Goal: Use online tool/utility: Utilize a website feature to perform a specific function

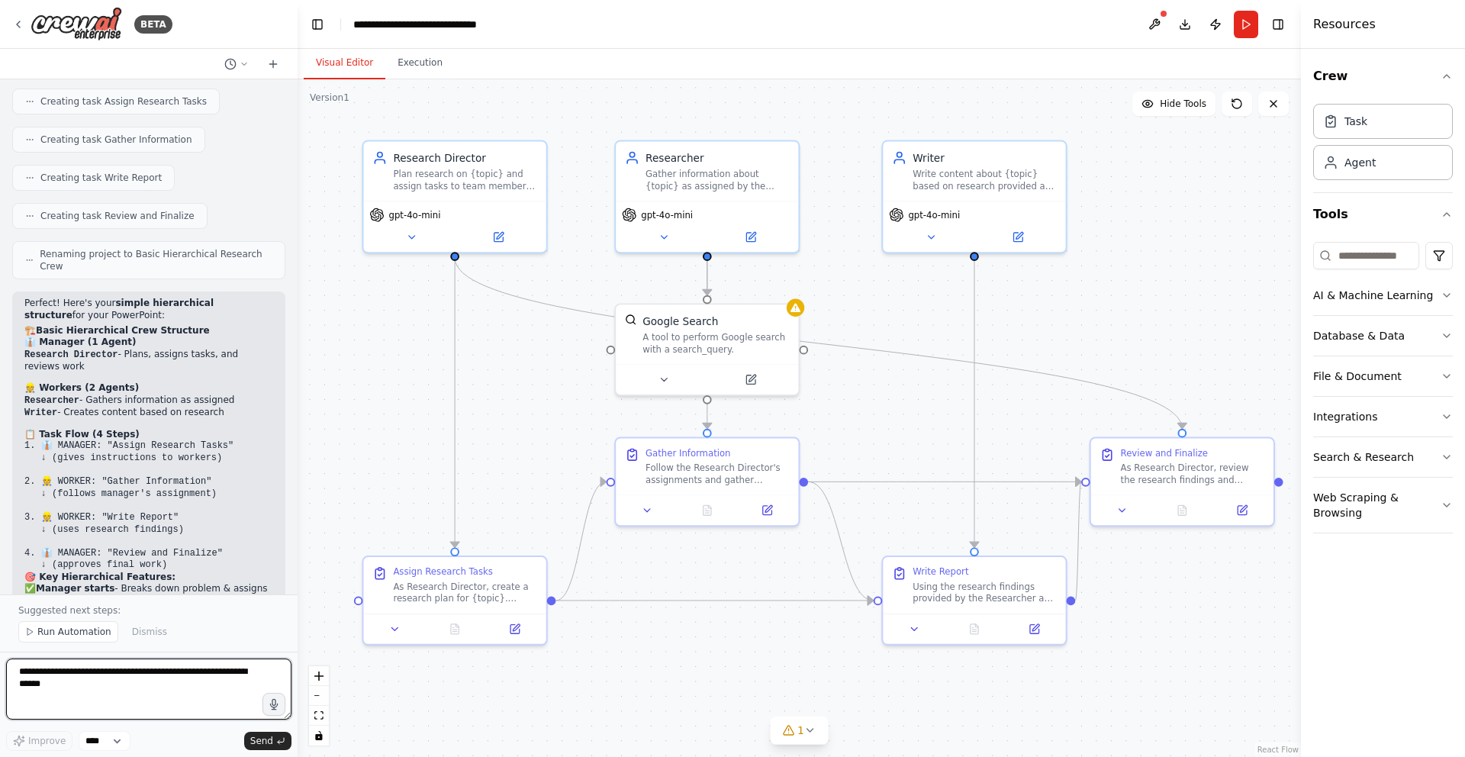
click at [100, 682] on textarea at bounding box center [148, 689] width 285 height 61
type textarea "*"
type textarea "**********"
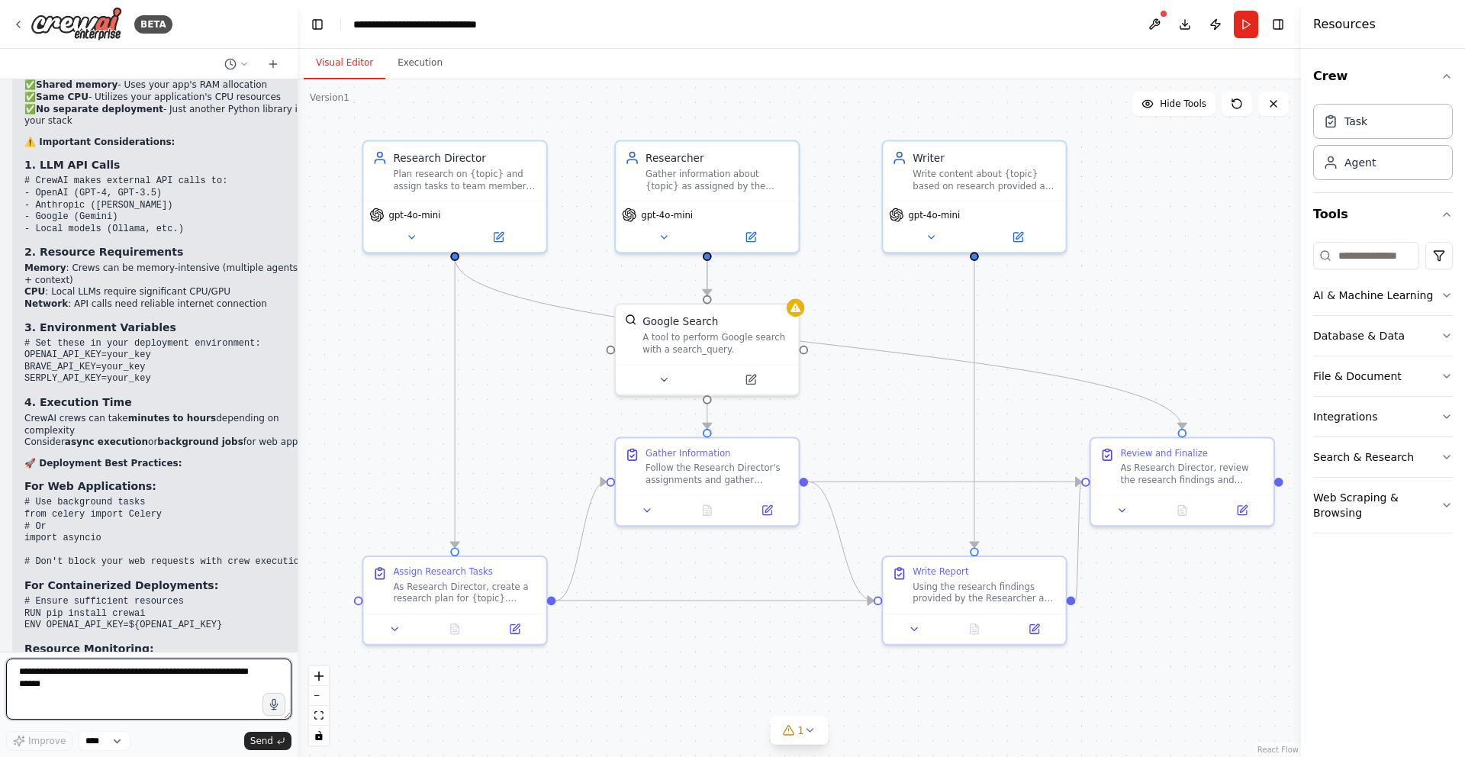
scroll to position [4820, 0]
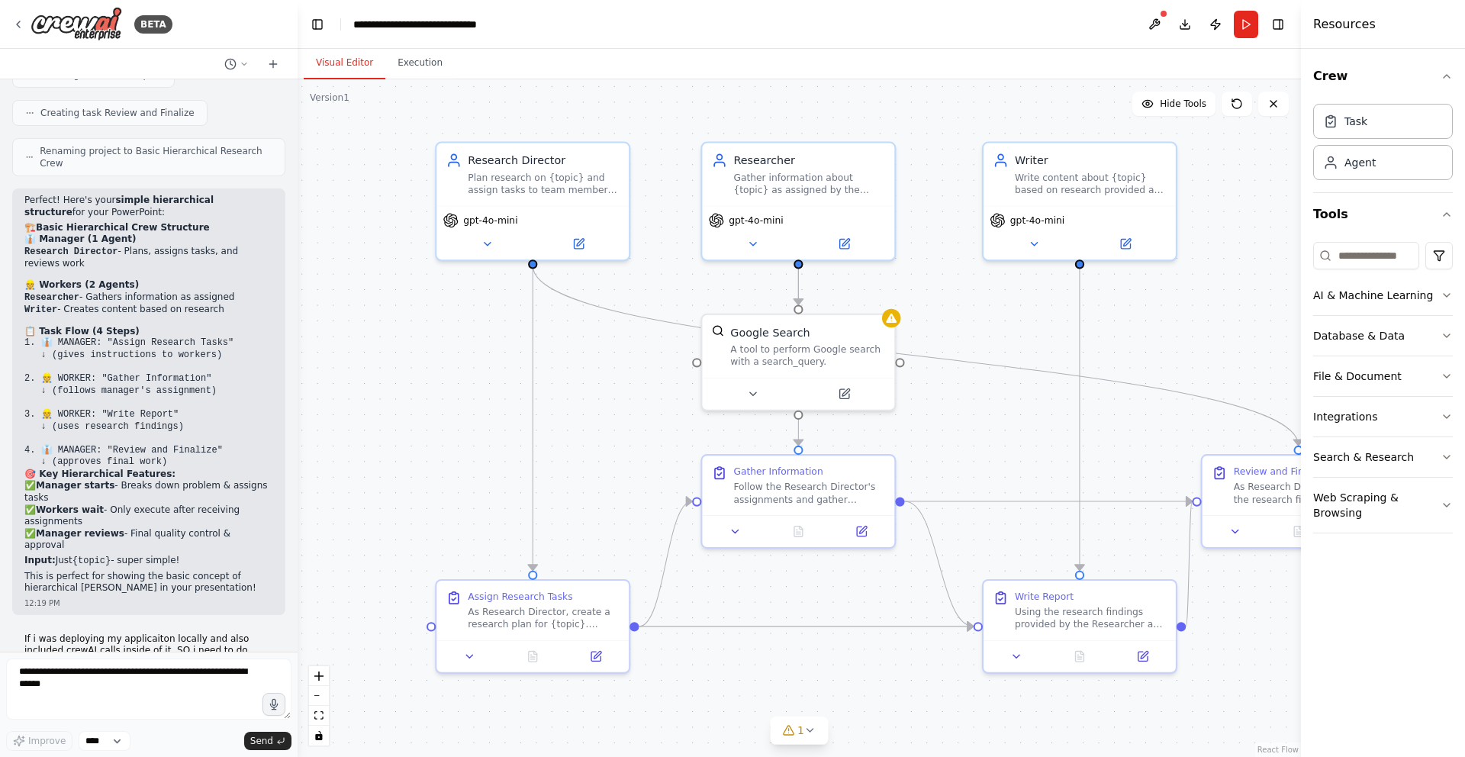
drag, startPoint x: 877, startPoint y: 250, endPoint x: 839, endPoint y: 238, distance: 39.3
click at [839, 238] on div ".deletable-edge-delete-btn { width: 20px; height: 20px; border: 0px solid #ffff…" at bounding box center [799, 418] width 1003 height 678
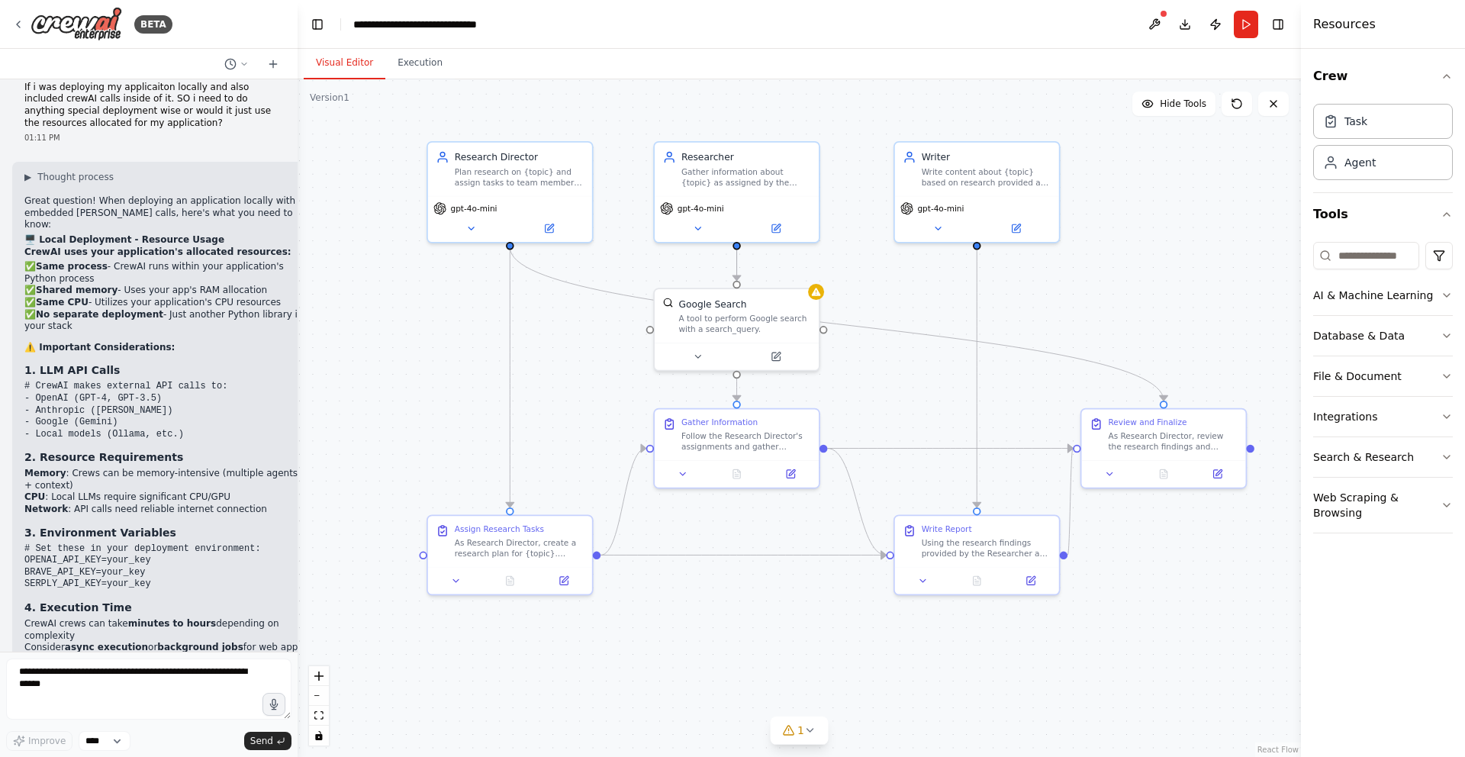
scroll to position [5577, 0]
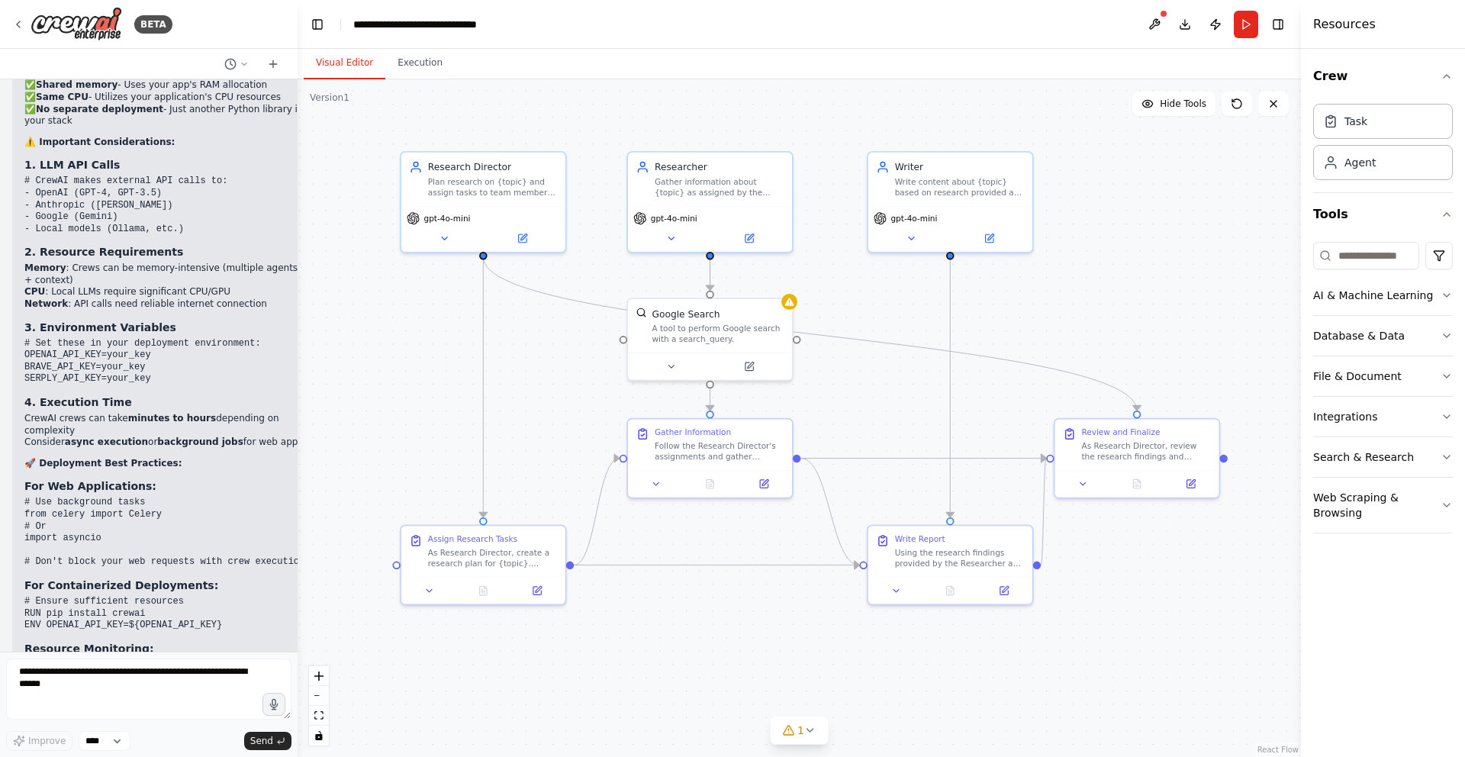
drag, startPoint x: 938, startPoint y: 305, endPoint x: 913, endPoint y: 314, distance: 25.8
click at [913, 314] on div ".deletable-edge-delete-btn { width: 20px; height: 20px; border: 0px solid #ffff…" at bounding box center [799, 418] width 1003 height 678
click at [1396, 329] on button "Database & Data" at bounding box center [1383, 336] width 140 height 40
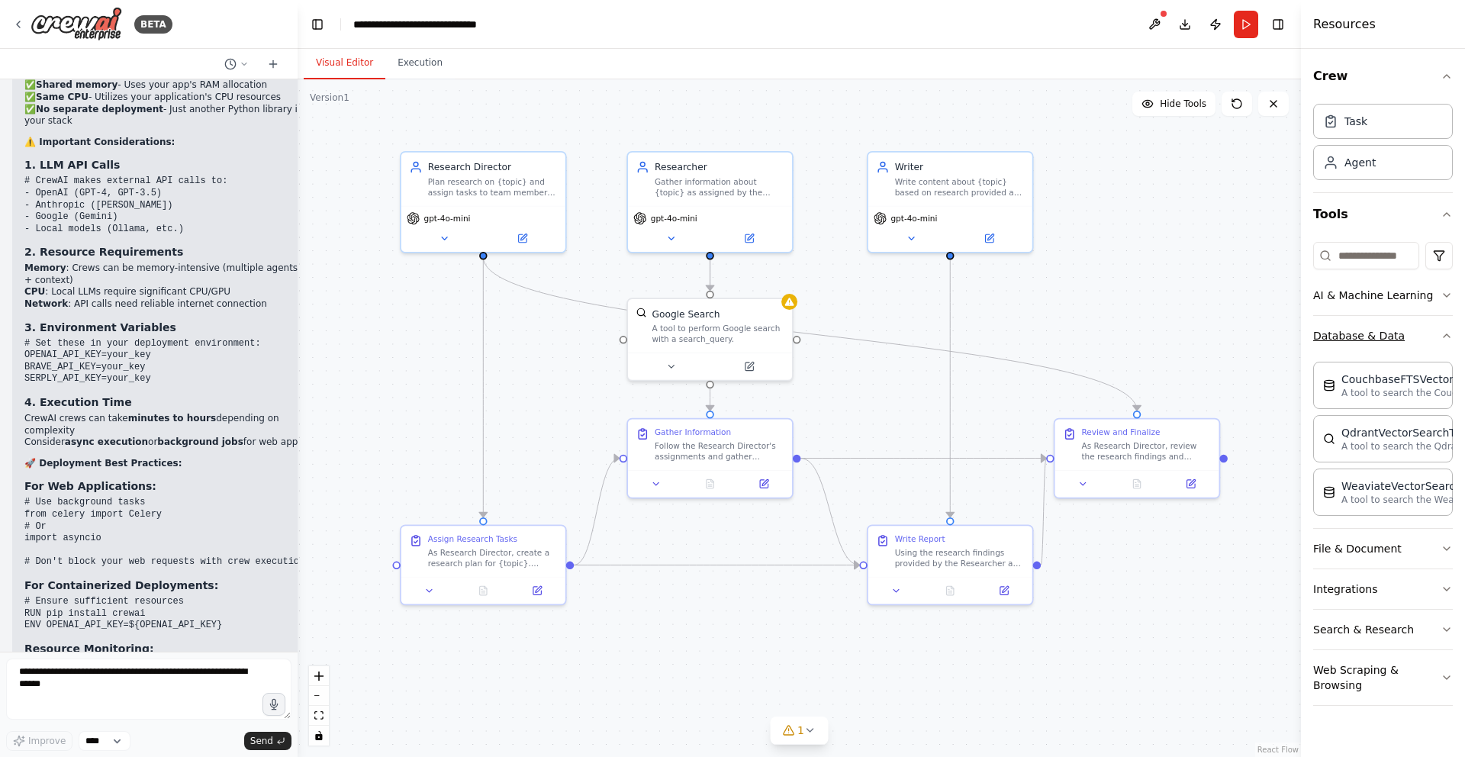
click at [1432, 333] on button "Database & Data" at bounding box center [1383, 336] width 140 height 40
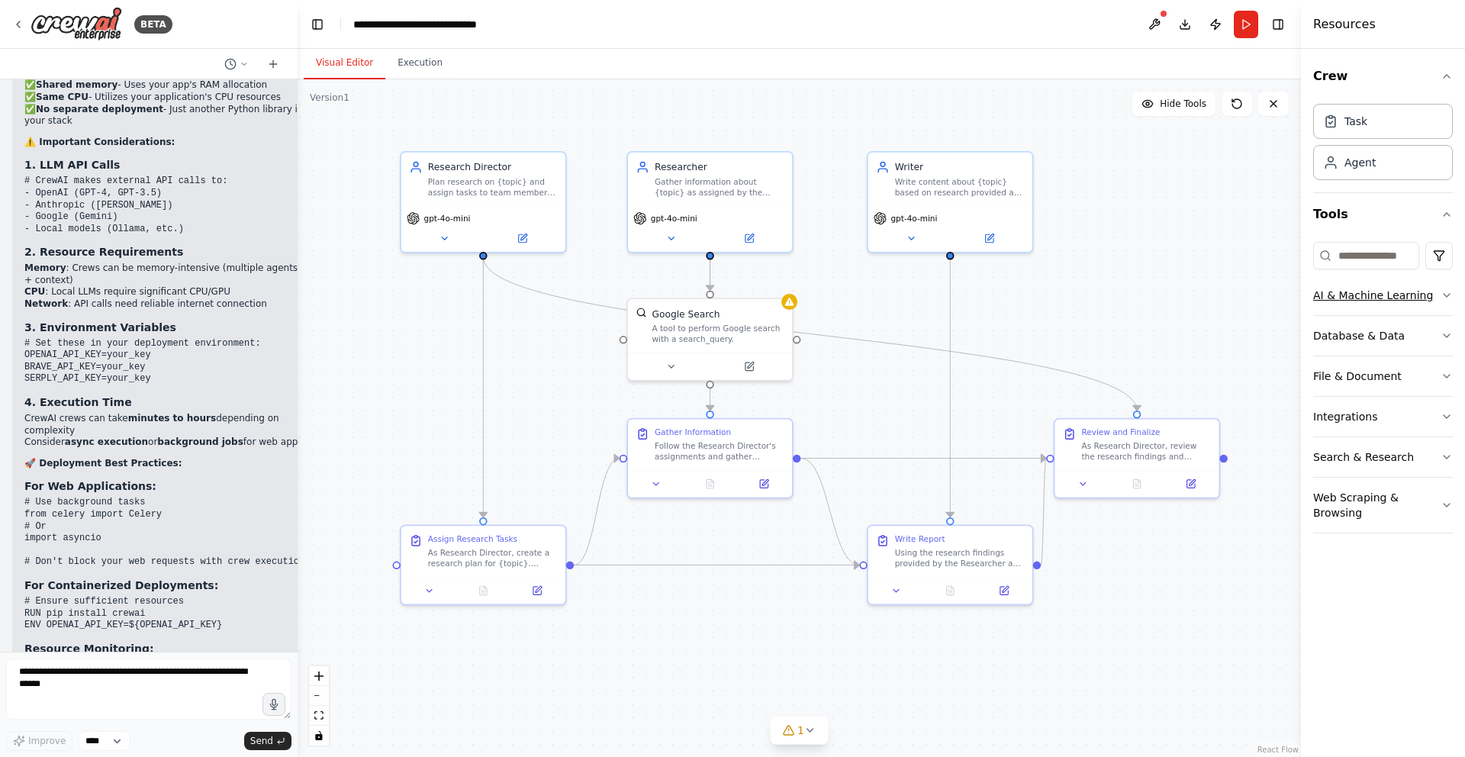
click at [1406, 301] on button "AI & Machine Learning" at bounding box center [1383, 295] width 140 height 40
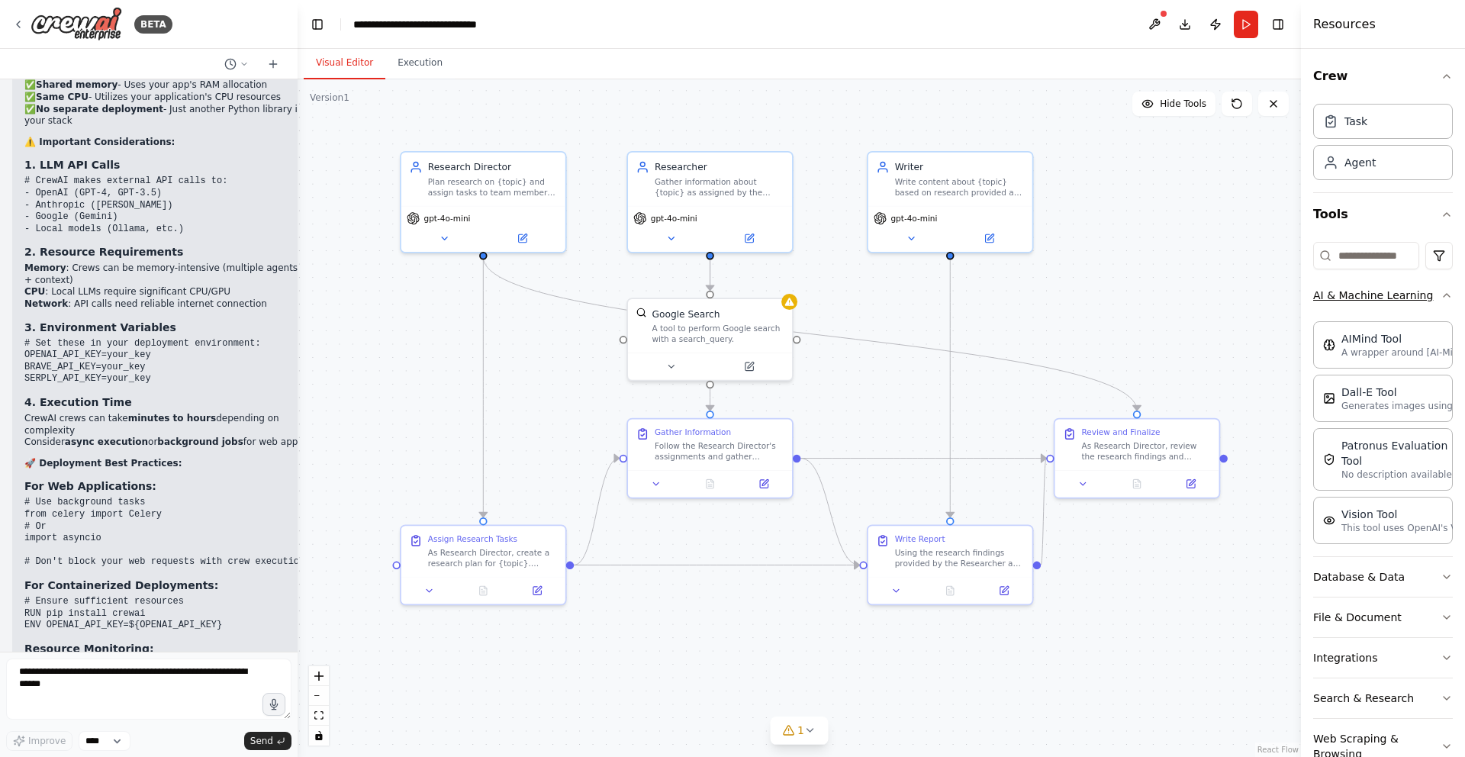
click at [1405, 301] on button "AI & Machine Learning" at bounding box center [1383, 295] width 140 height 40
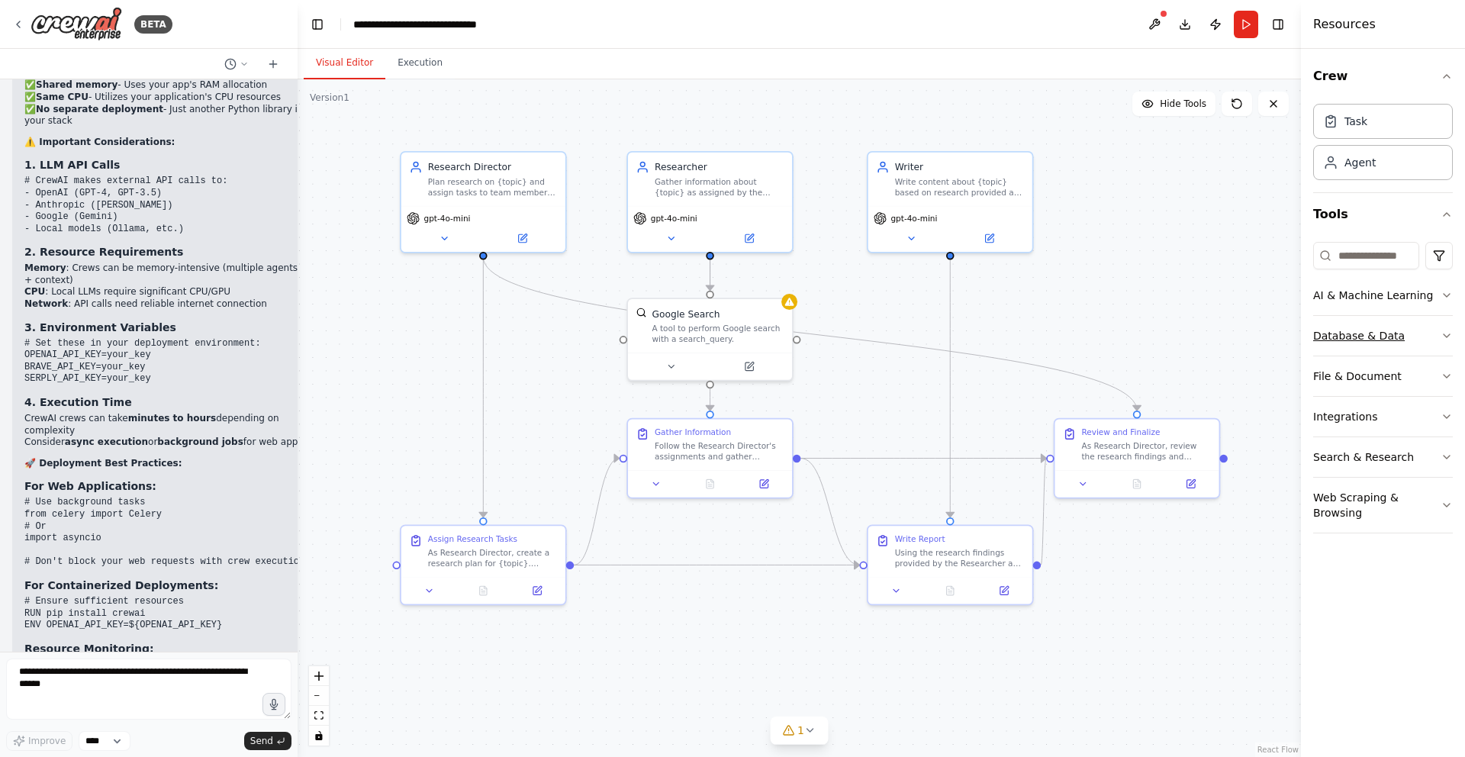
click at [1397, 332] on button "Database & Data" at bounding box center [1383, 336] width 140 height 40
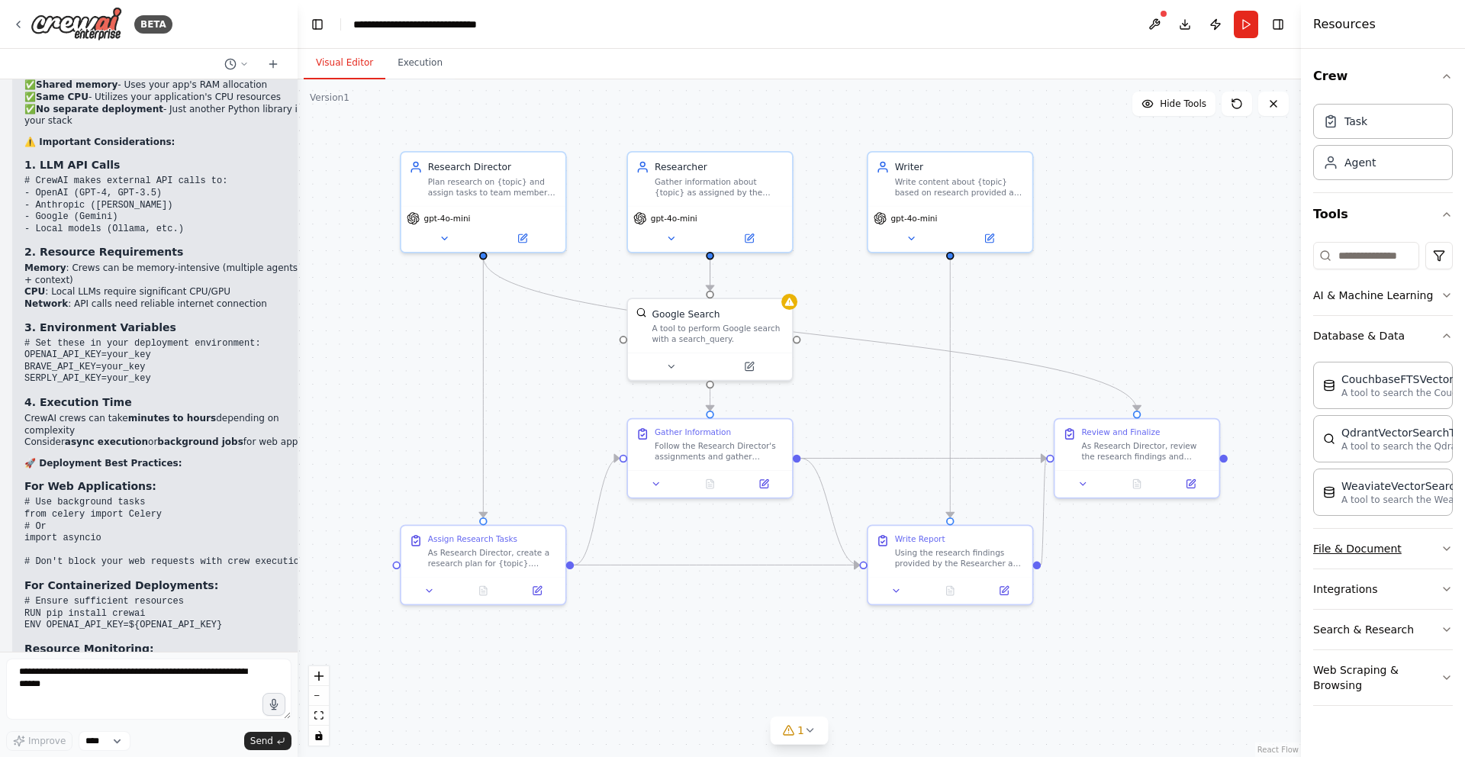
click at [1406, 562] on button "File & Document" at bounding box center [1383, 549] width 140 height 40
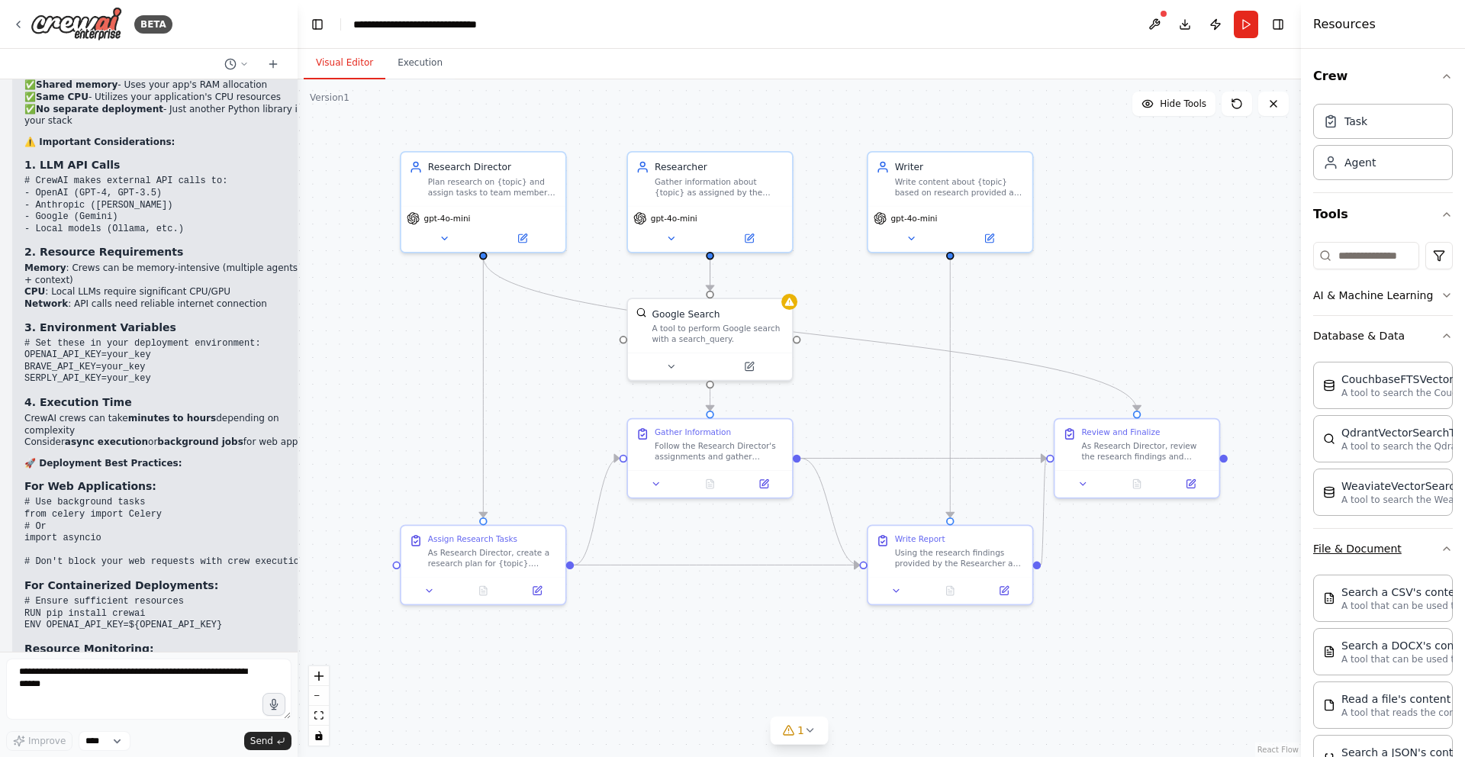
click at [1408, 553] on button "File & Document" at bounding box center [1383, 549] width 140 height 40
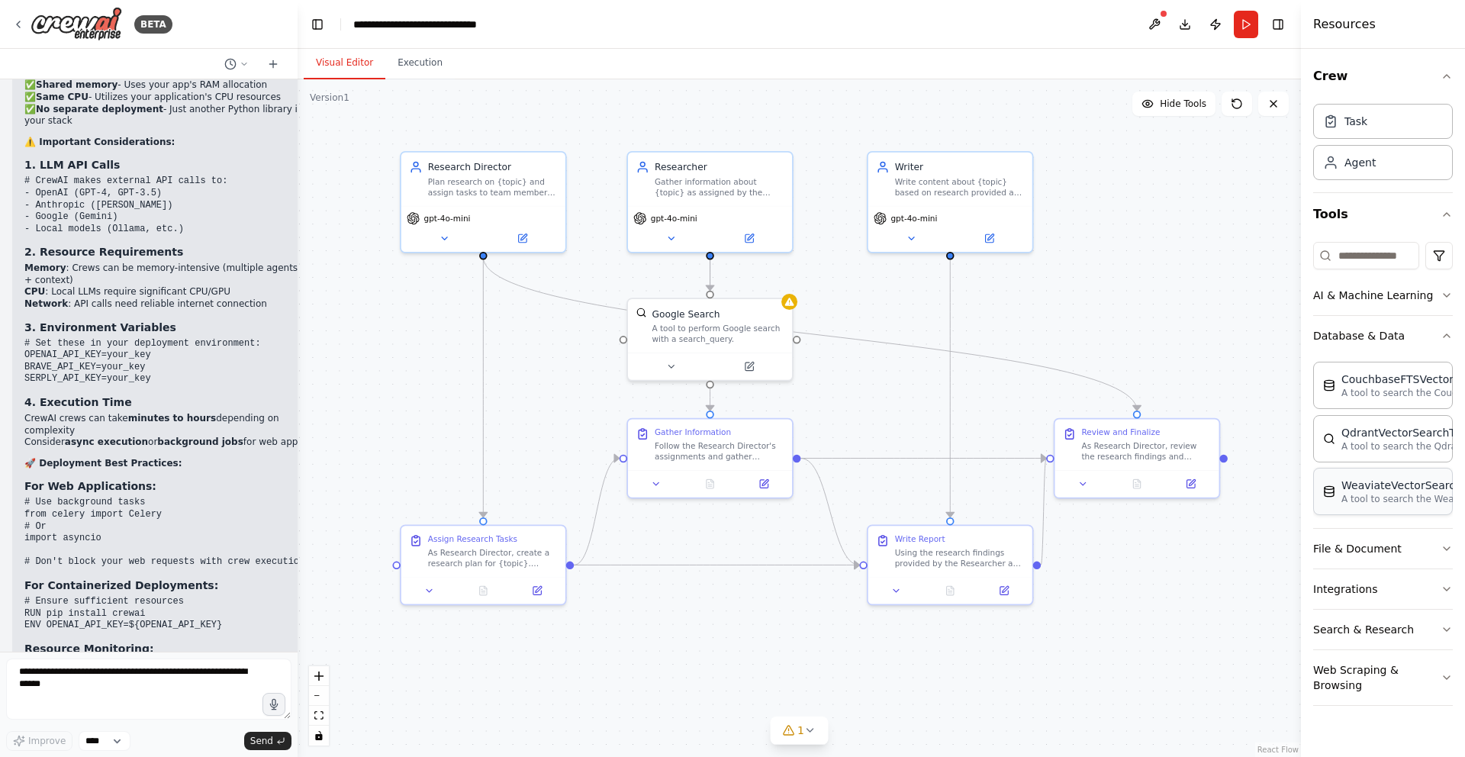
click at [1396, 514] on div "WeaviateVectorSearchTool A tool to search the Weaviate database for relevant in…" at bounding box center [1383, 491] width 140 height 47
drag, startPoint x: 1211, startPoint y: 356, endPoint x: 1194, endPoint y: 331, distance: 29.6
click at [1194, 331] on div "A tool to search the Weaviate database for relevant information on internal doc…" at bounding box center [1185, 330] width 132 height 21
click at [1232, 285] on icon at bounding box center [1233, 280] width 9 height 9
click at [1182, 287] on button "Confirm" at bounding box center [1191, 281] width 54 height 18
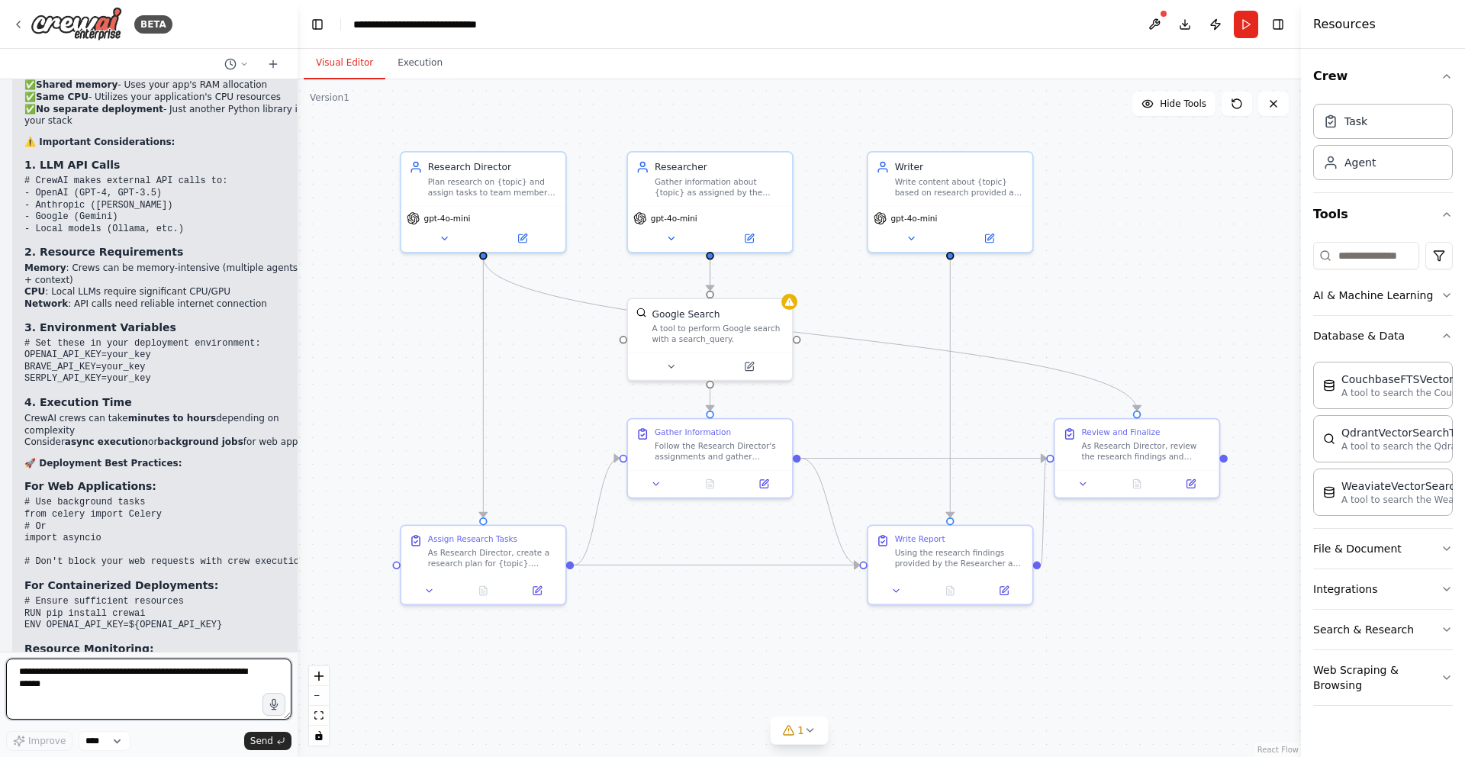
click at [167, 684] on textarea at bounding box center [148, 689] width 285 height 61
type textarea "**********"
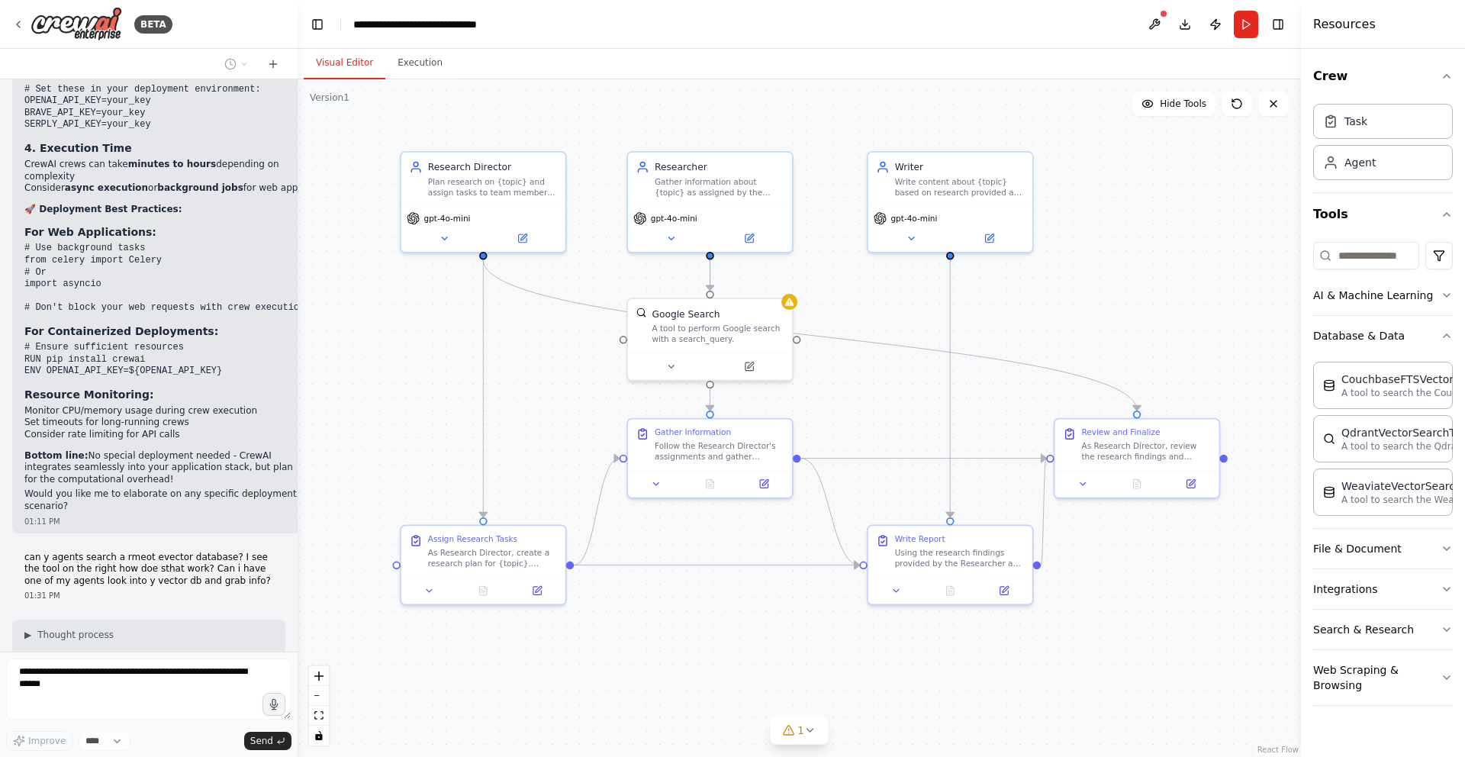
scroll to position [5869, 0]
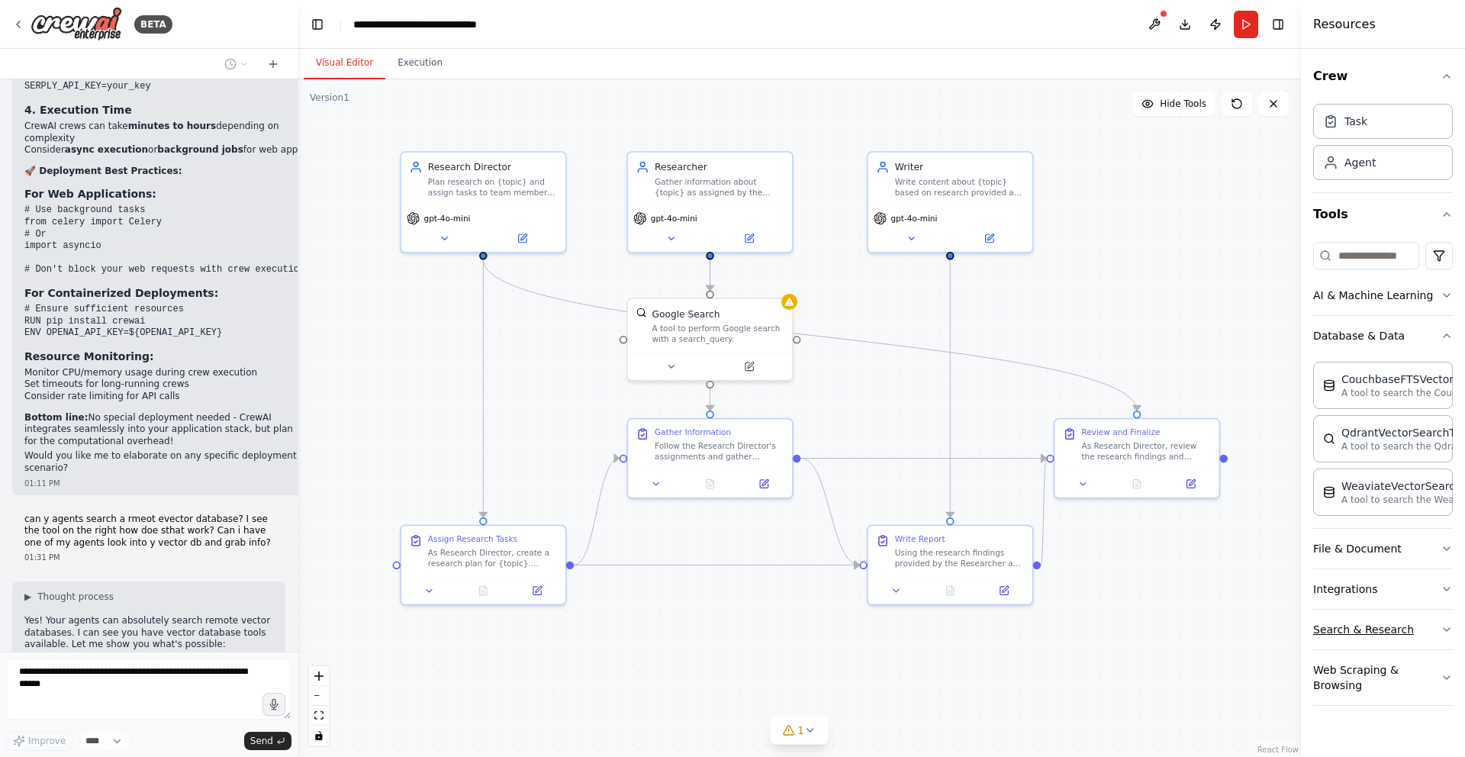
click at [1409, 622] on button "Search & Research" at bounding box center [1383, 630] width 140 height 40
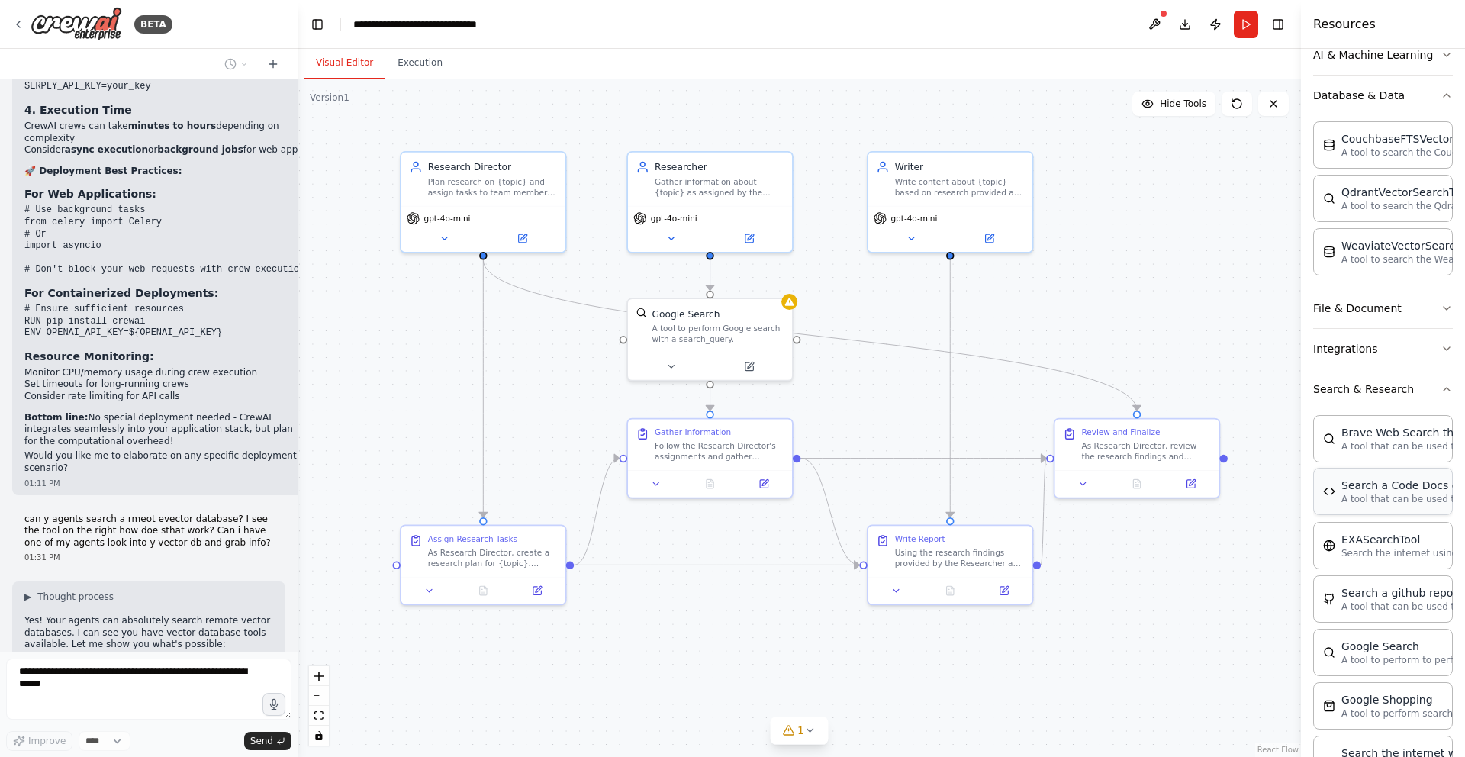
scroll to position [241, 0]
click at [1417, 602] on p "A tool that can be used to semantic search a query from a github repo's content…" at bounding box center [1425, 605] width 168 height 12
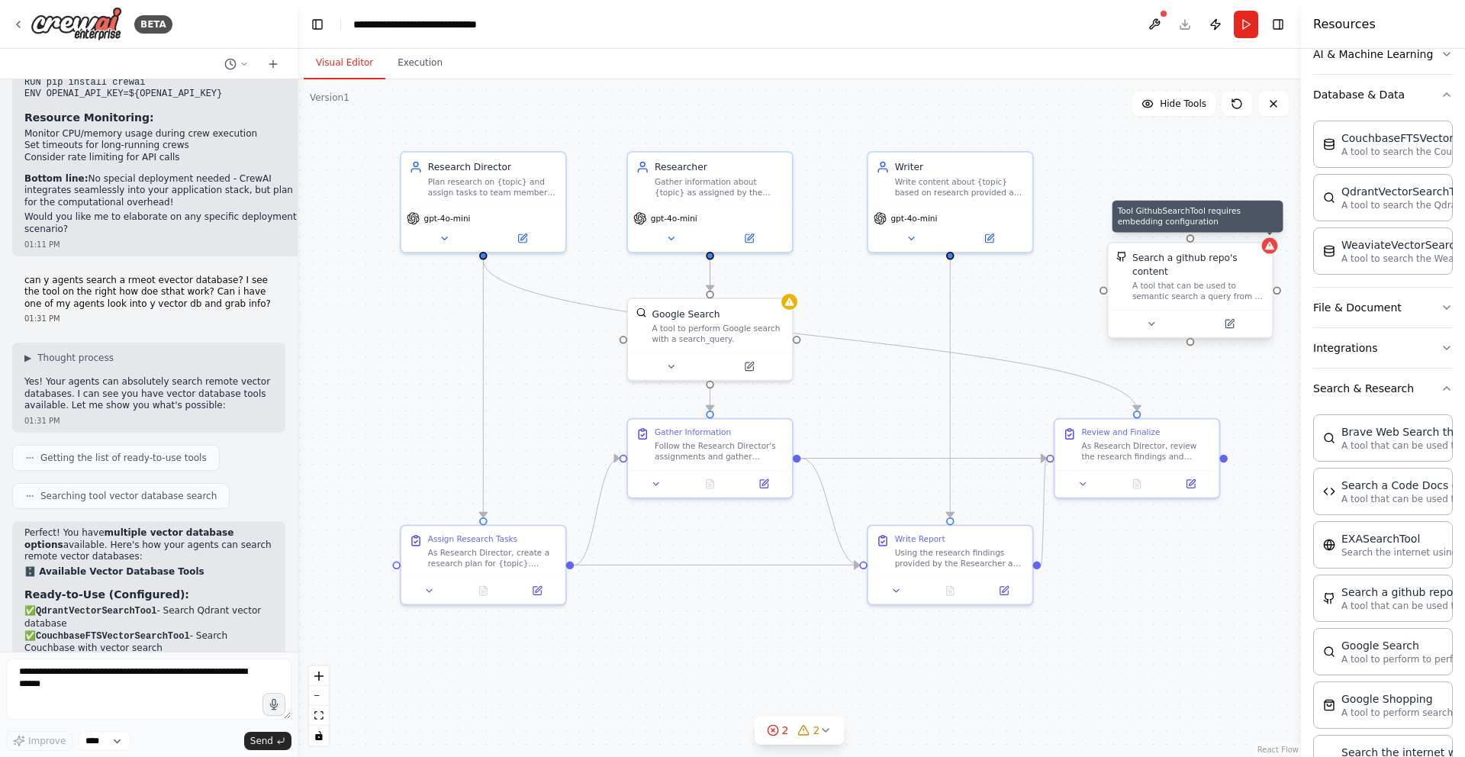
click at [1270, 251] on icon at bounding box center [1269, 245] width 11 height 11
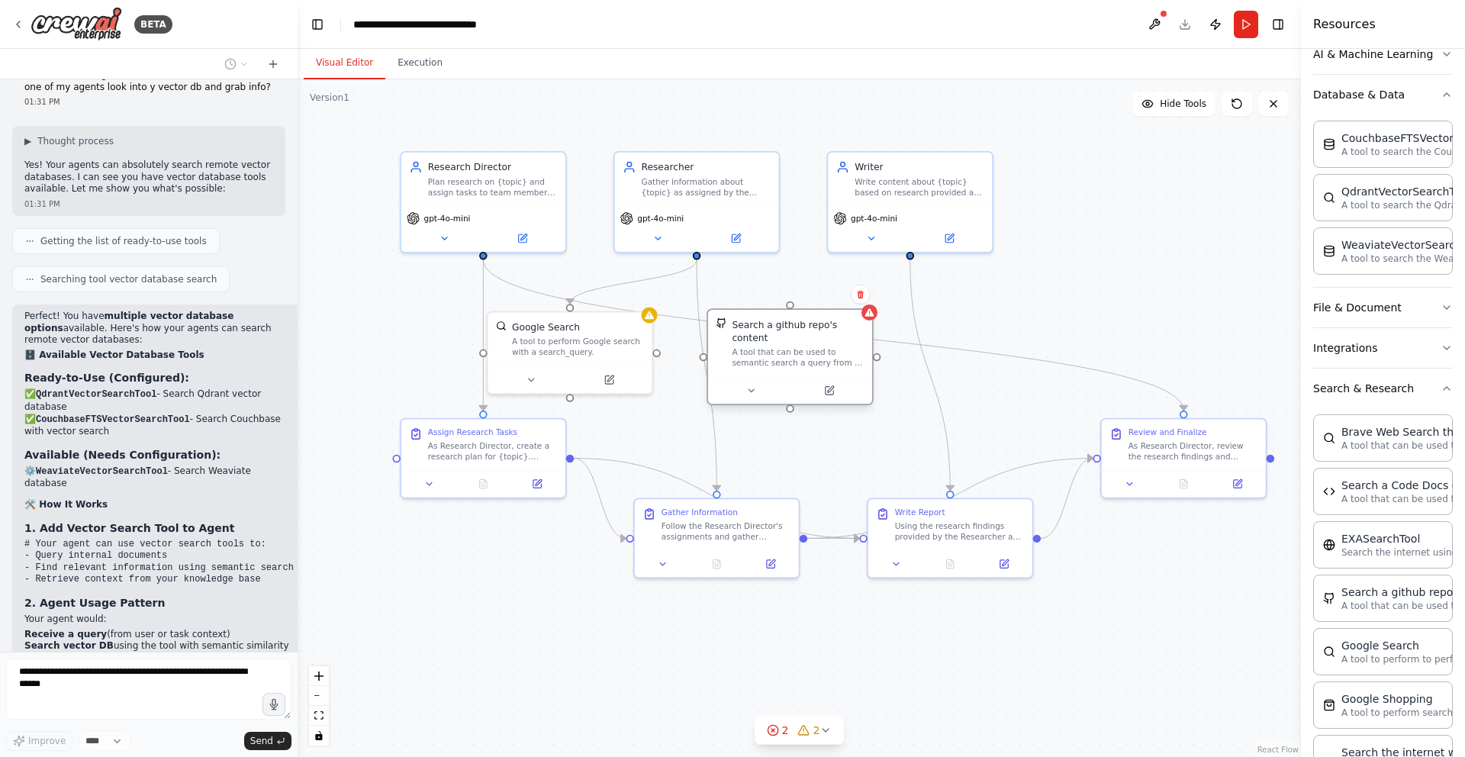
click at [803, 361] on div "A tool that can be used to semantic search a query from a github repo's content…" at bounding box center [798, 357] width 132 height 21
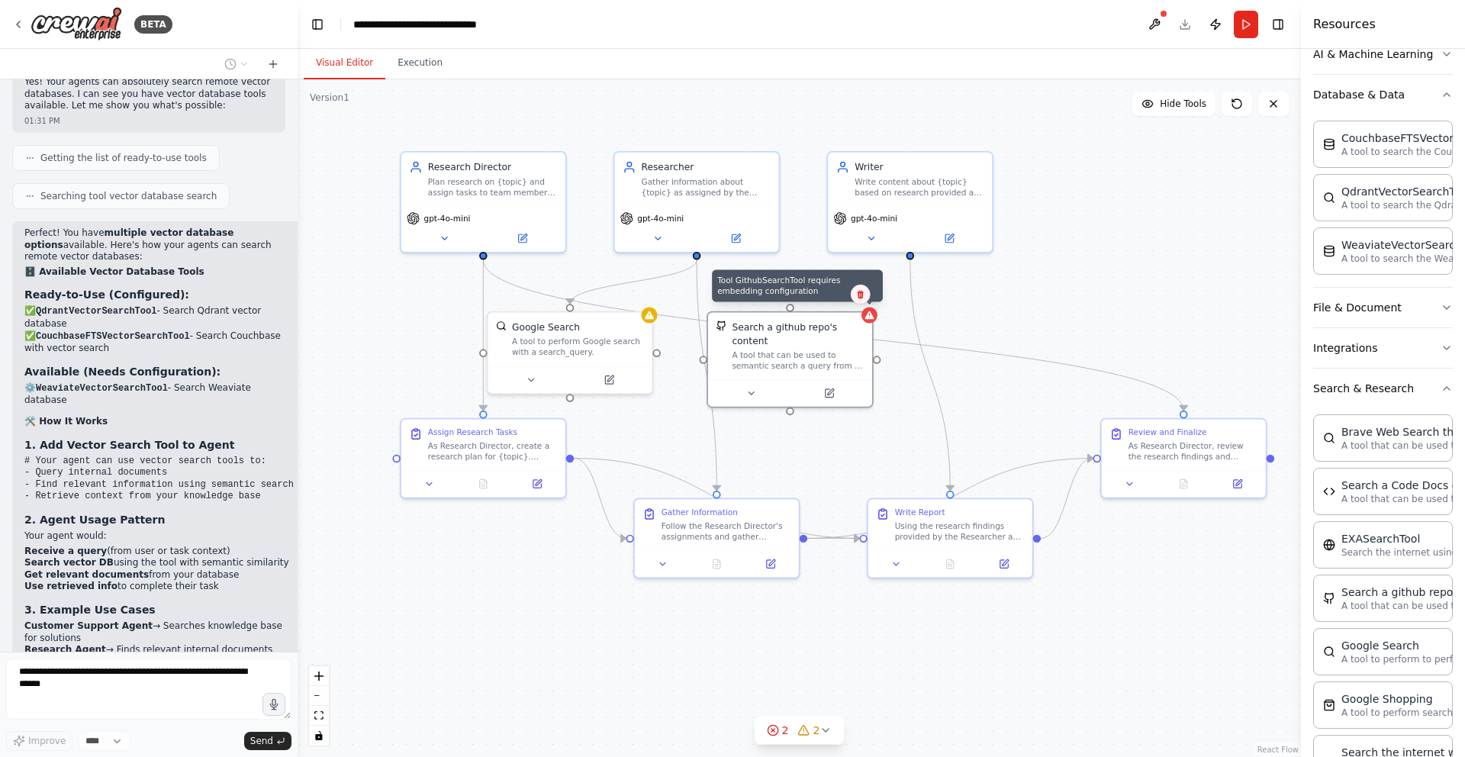
scroll to position [6408, 0]
click at [861, 295] on icon at bounding box center [860, 294] width 9 height 9
click at [833, 295] on button "Confirm" at bounding box center [817, 294] width 54 height 18
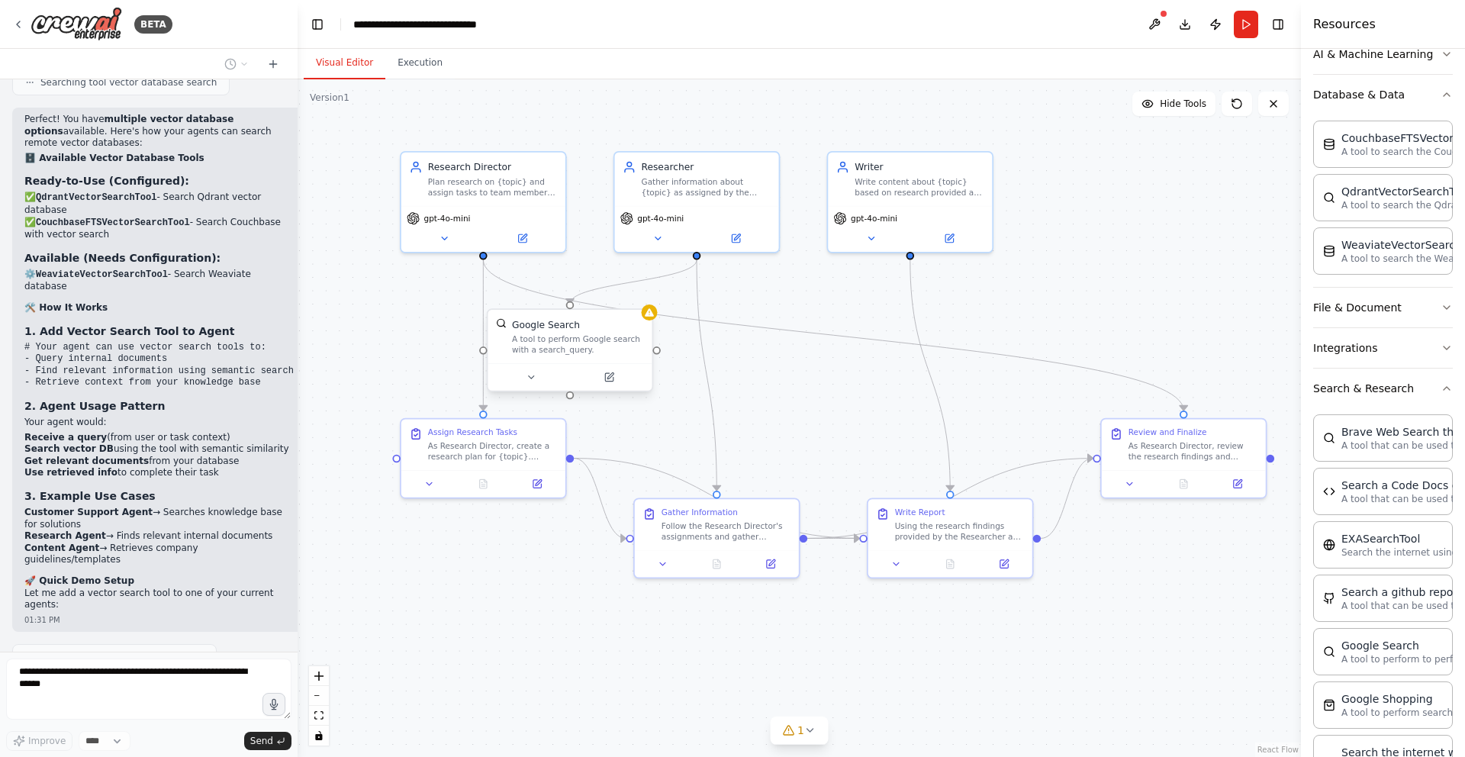
scroll to position [6521, 0]
click at [851, 338] on div "A tool to search the Qdrant database for relevant information on internal docum…" at bounding box center [792, 343] width 132 height 21
click at [855, 299] on button at bounding box center [854, 295] width 20 height 20
click at [821, 296] on button "Confirm" at bounding box center [811, 294] width 54 height 18
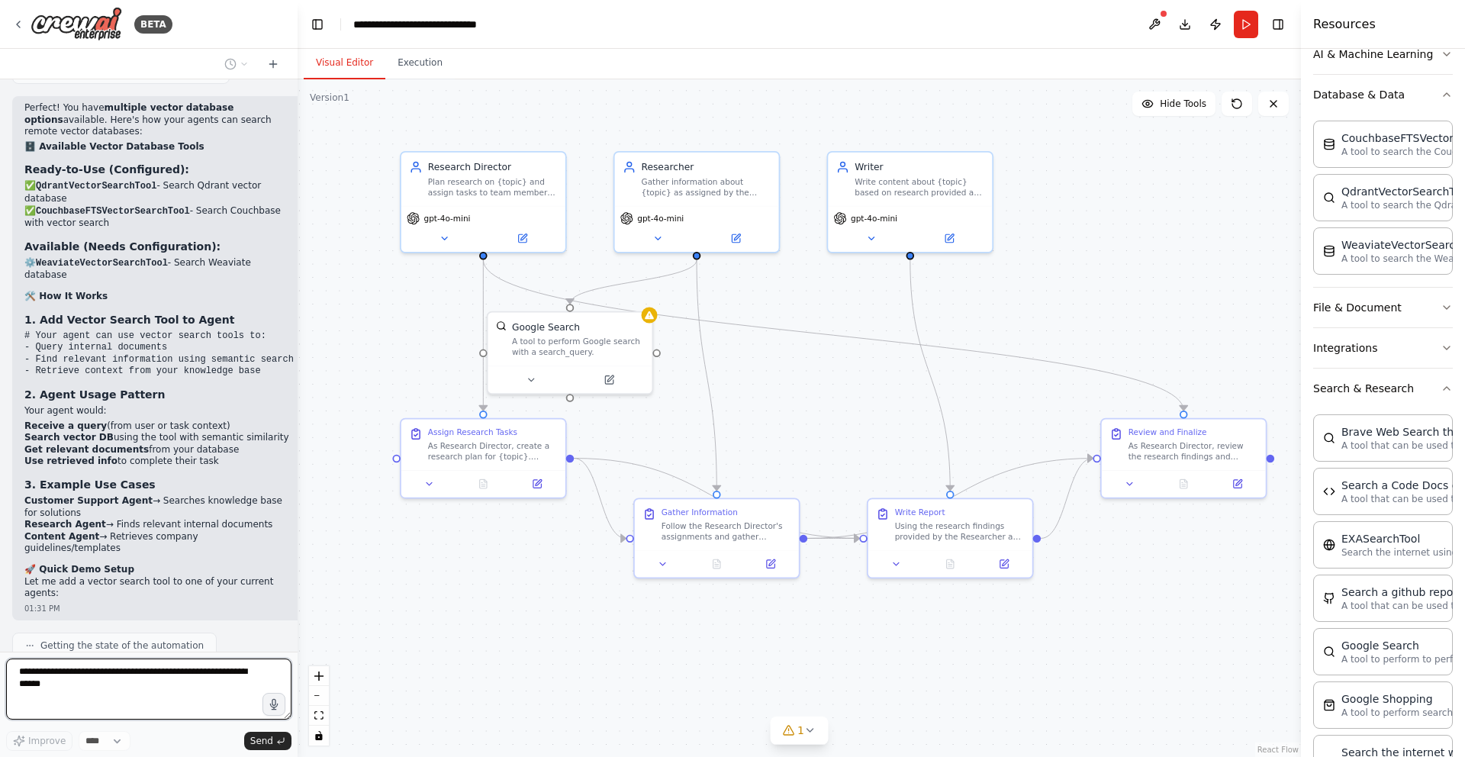
click at [163, 700] on textarea at bounding box center [148, 689] width 285 height 61
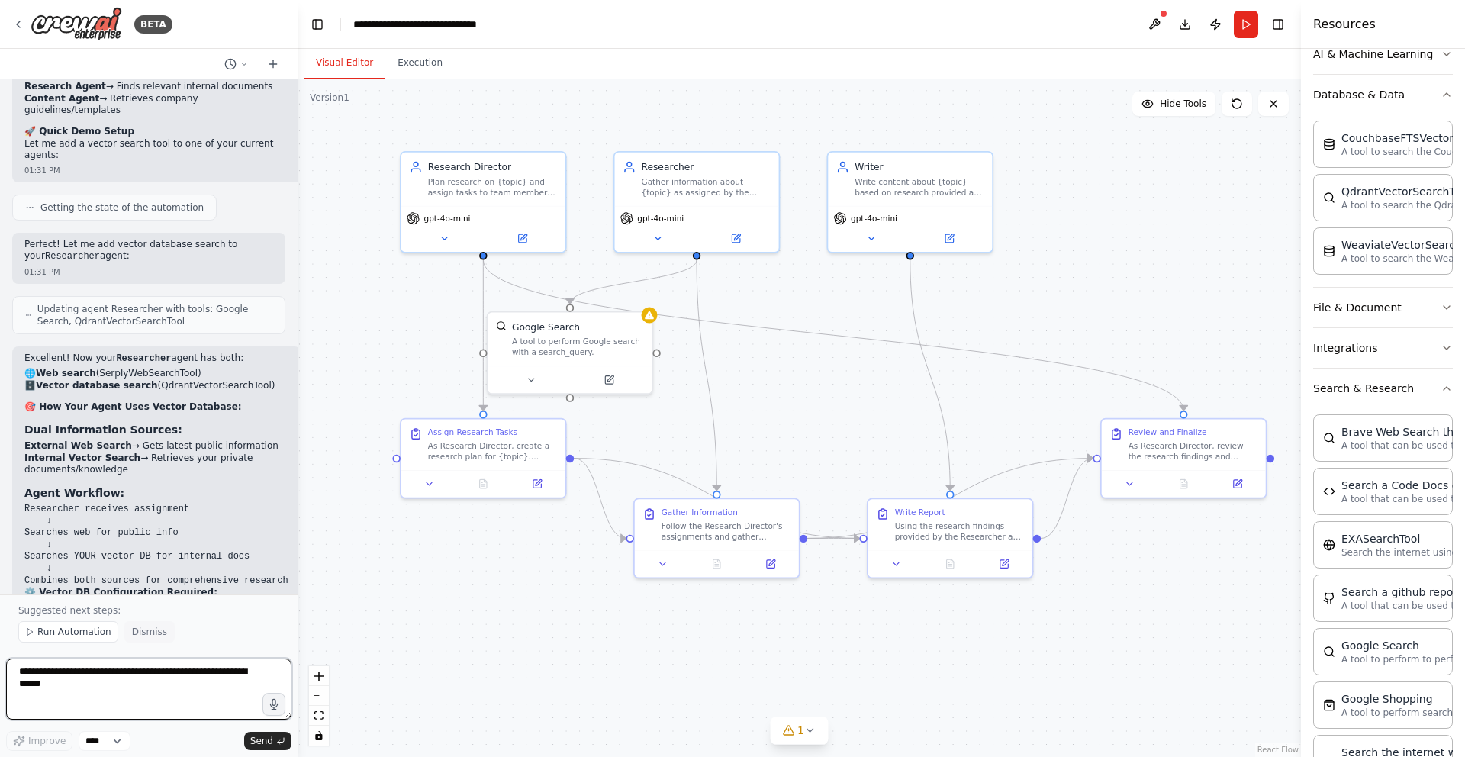
scroll to position [6983, 0]
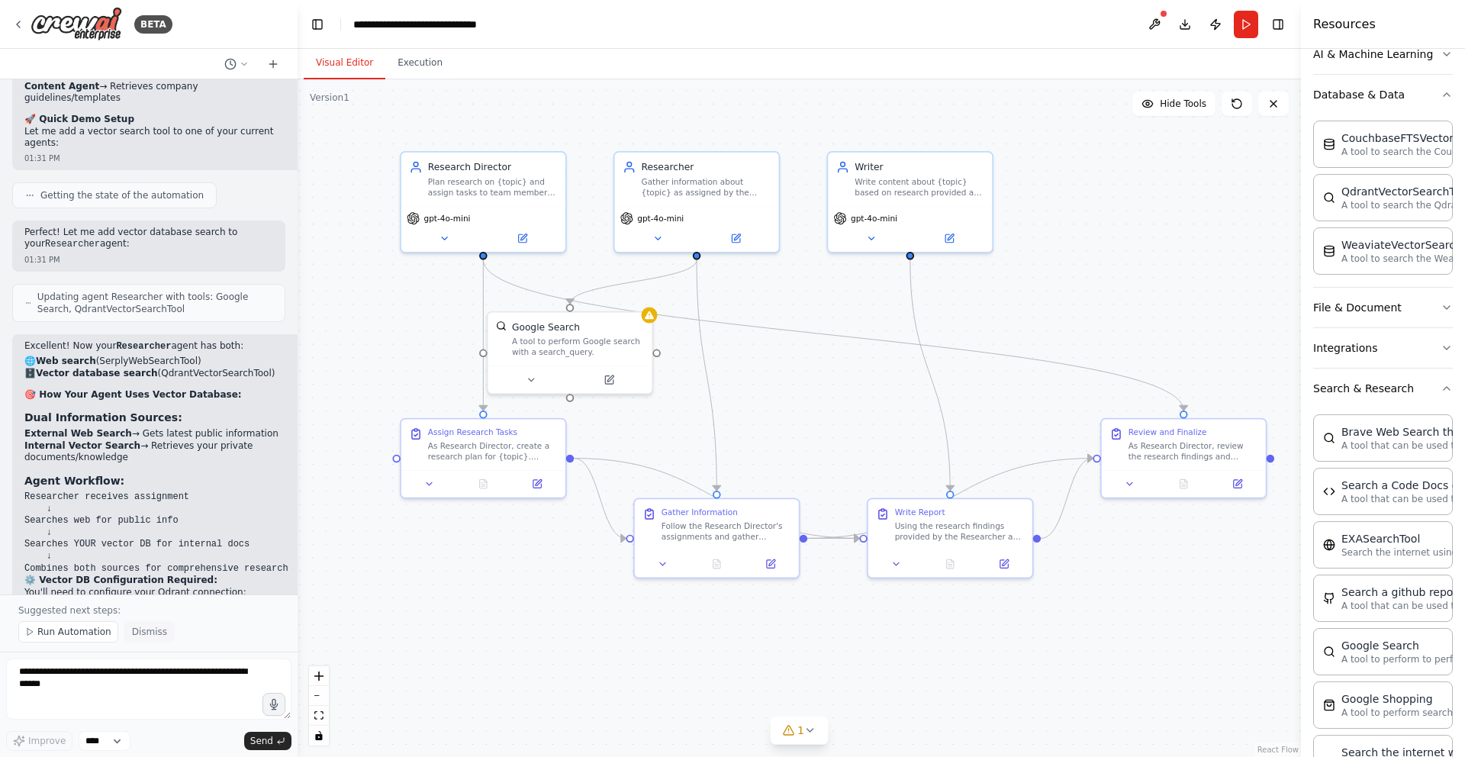
click at [138, 635] on span "Dismiss" at bounding box center [149, 632] width 35 height 12
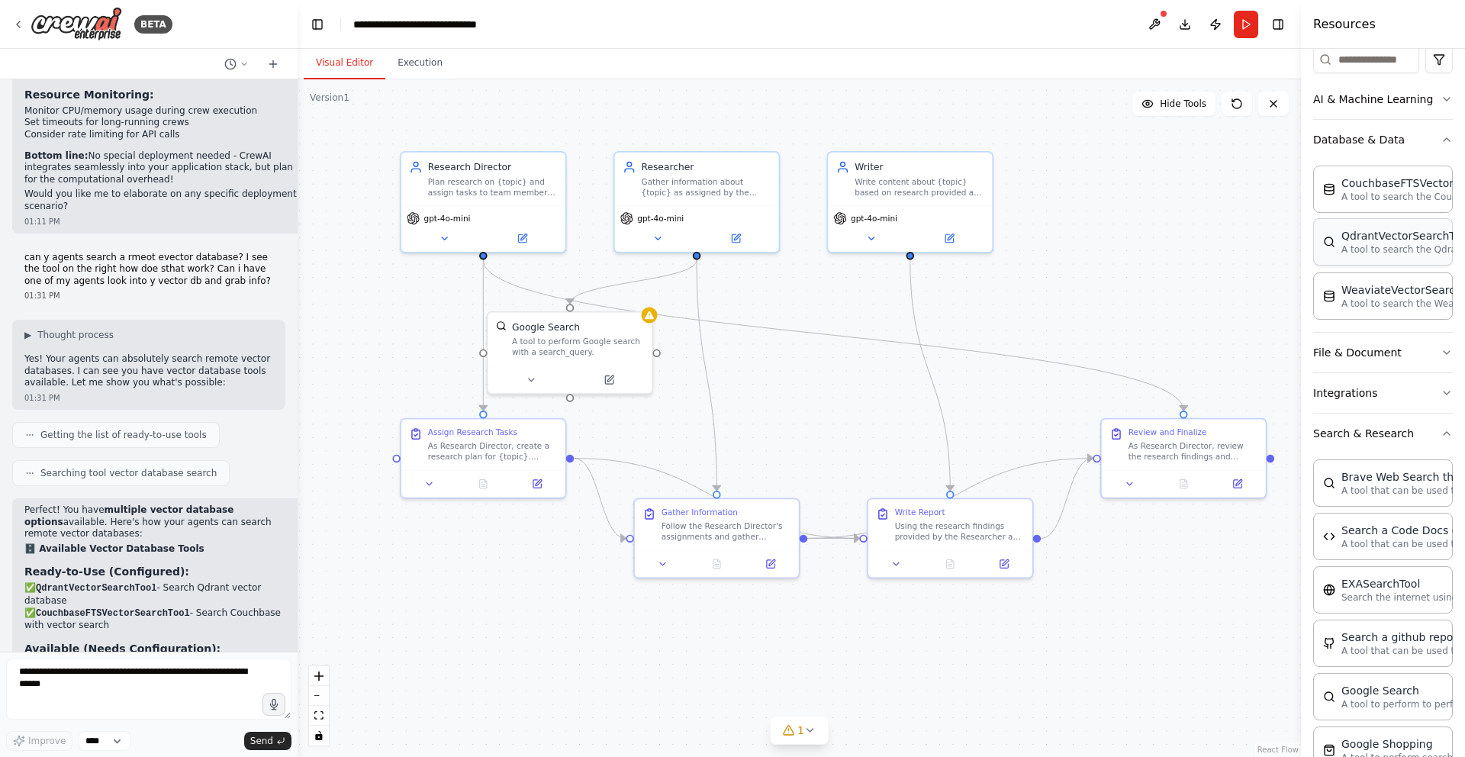
scroll to position [188, 0]
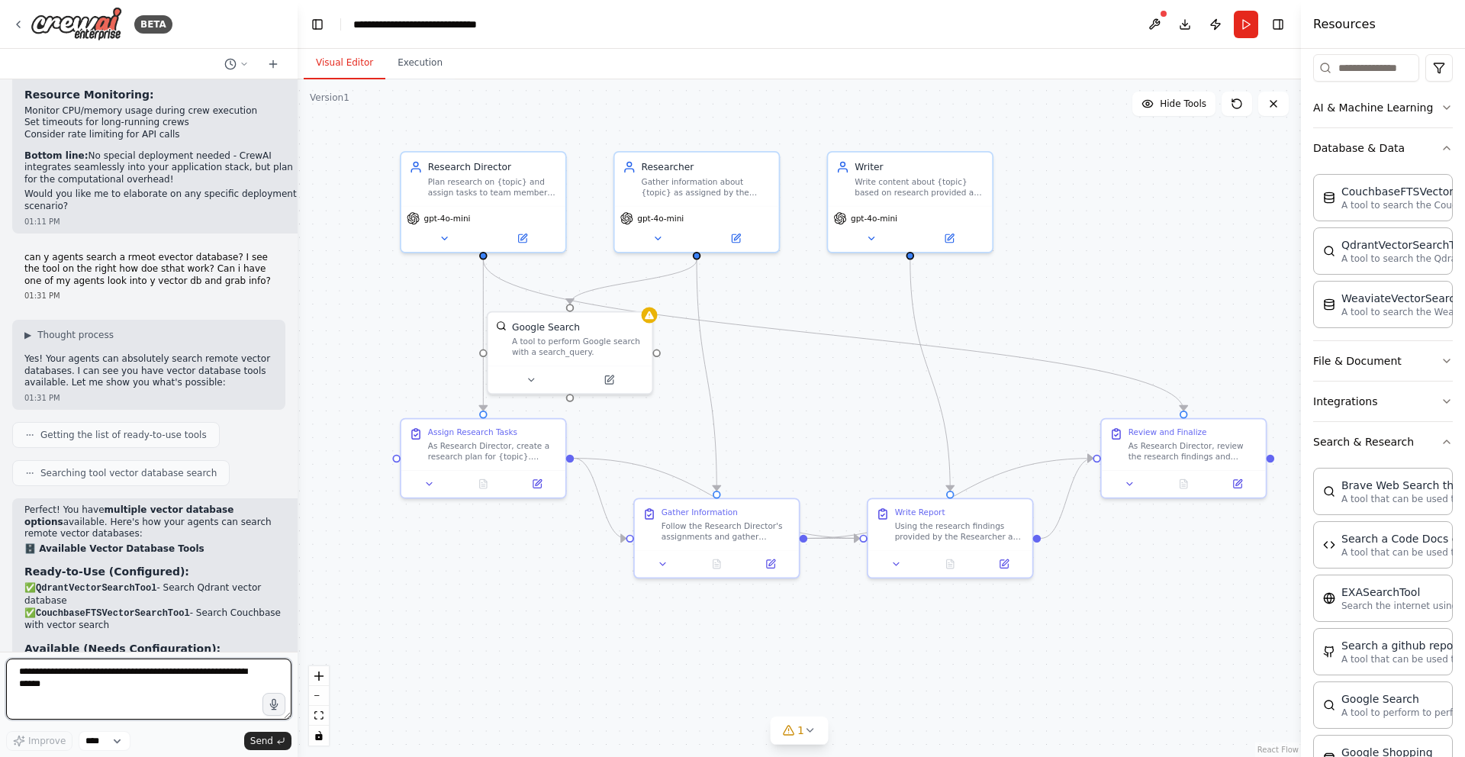
click at [183, 688] on textarea at bounding box center [148, 689] width 285 height 61
type textarea "**********"
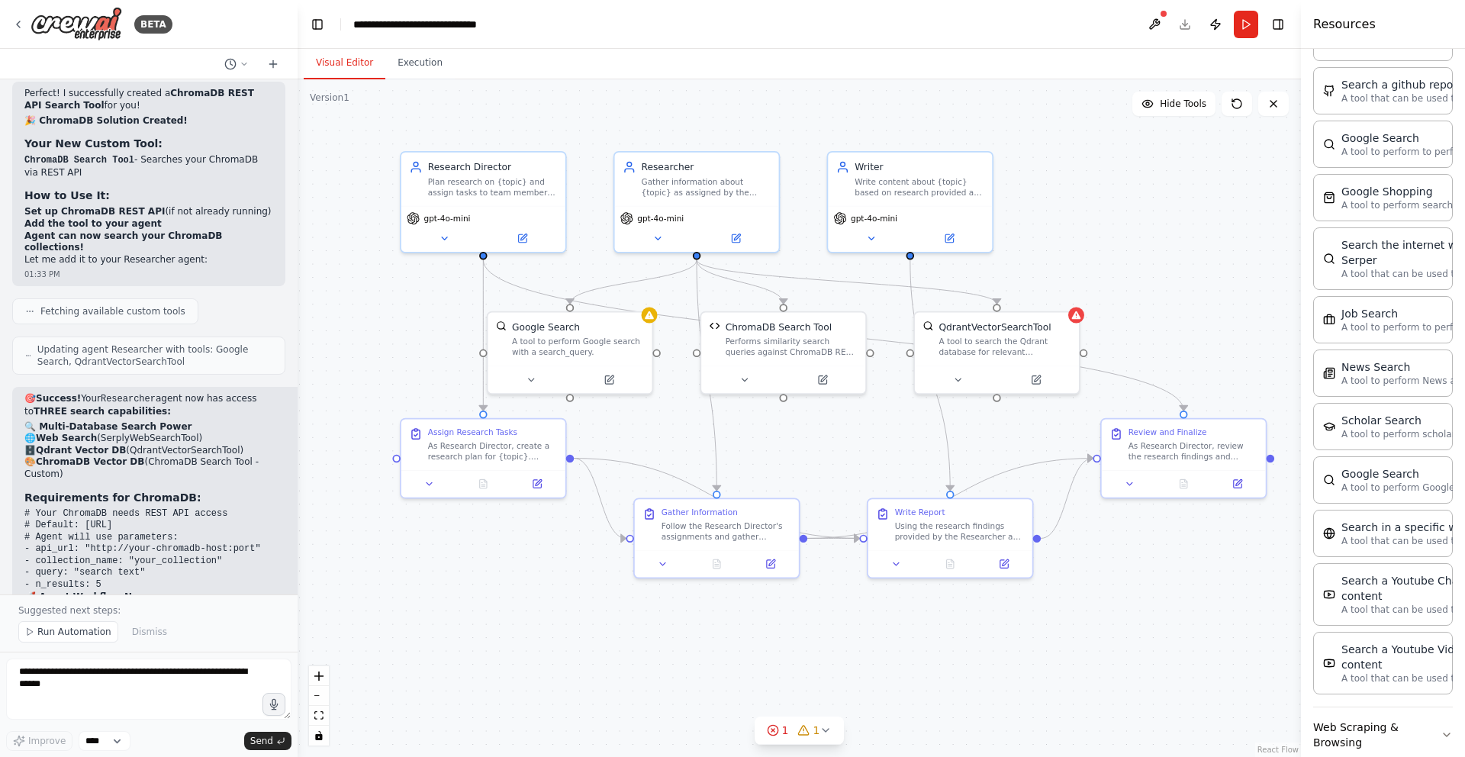
scroll to position [8732, 0]
